Goal: Find specific page/section: Find specific page/section

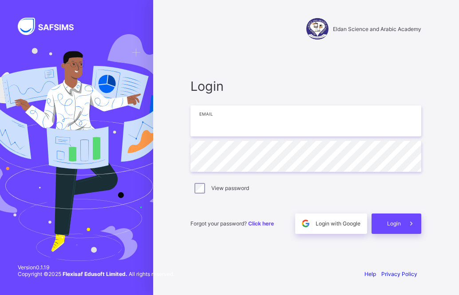
type input "**********"
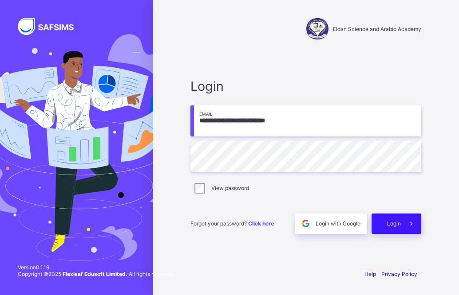
click at [397, 223] on span "Login" at bounding box center [394, 223] width 14 height 7
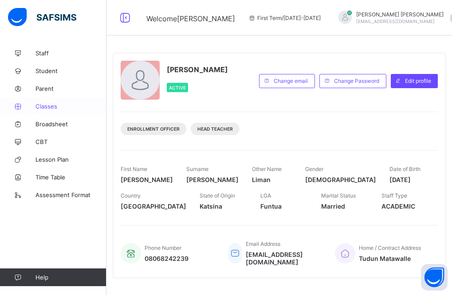
click at [68, 108] on span "Classes" at bounding box center [70, 106] width 71 height 7
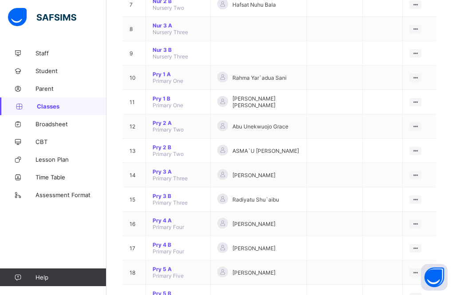
scroll to position [266, 0]
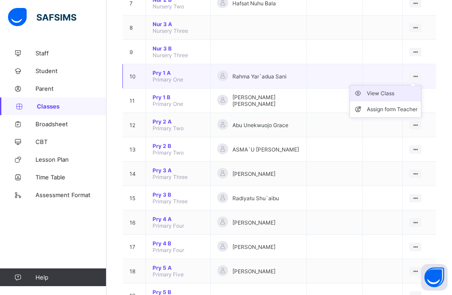
click at [390, 89] on div "View Class" at bounding box center [392, 93] width 51 height 9
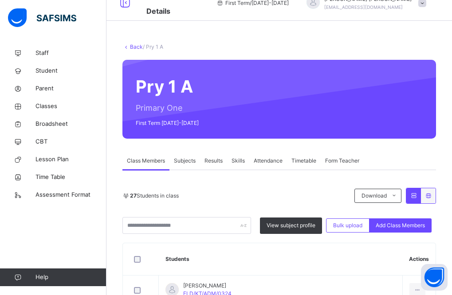
scroll to position [12, 0]
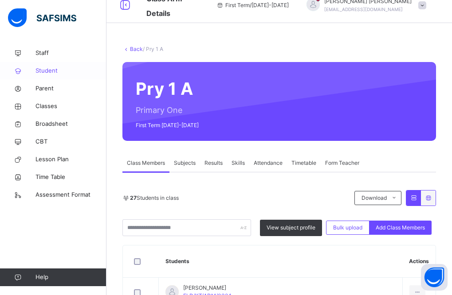
click at [49, 70] on span "Student" at bounding box center [70, 71] width 71 height 9
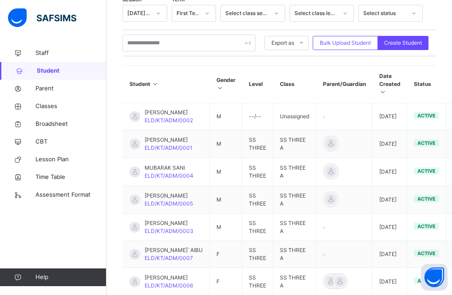
scroll to position [172, 0]
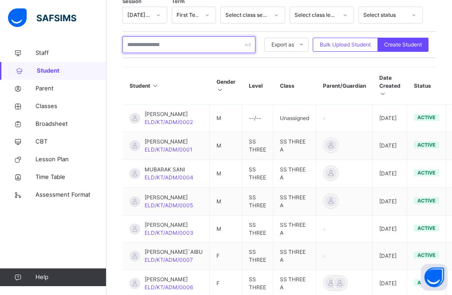
click at [157, 40] on input "text" at bounding box center [188, 44] width 133 height 17
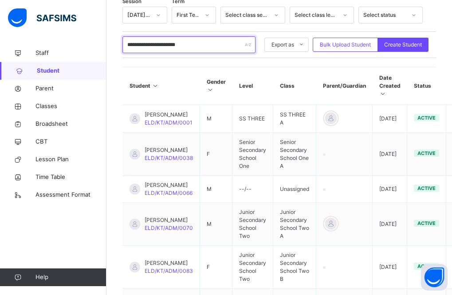
type input "**********"
click at [169, 76] on th "Student" at bounding box center [161, 86] width 77 height 38
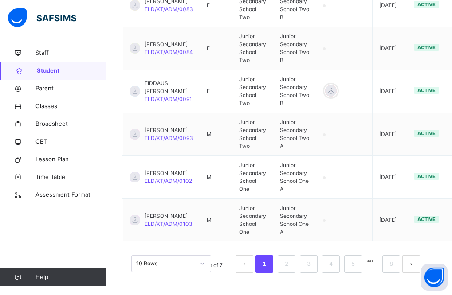
scroll to position [453, 0]
click at [291, 268] on link "2" at bounding box center [286, 265] width 8 height 12
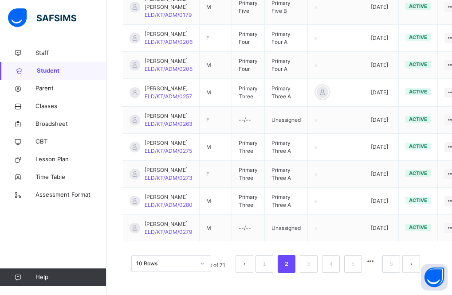
scroll to position [388, 0]
click at [313, 270] on link "3" at bounding box center [308, 265] width 8 height 12
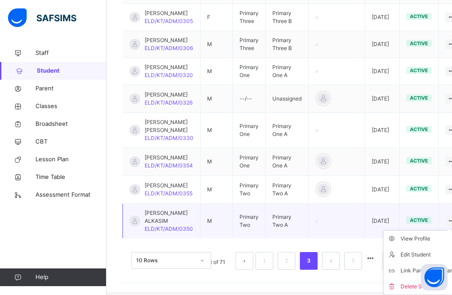
click at [448, 224] on icon at bounding box center [452, 221] width 8 height 7
click at [412, 237] on div "View Profile" at bounding box center [427, 239] width 53 height 9
